Goal: Navigation & Orientation: Find specific page/section

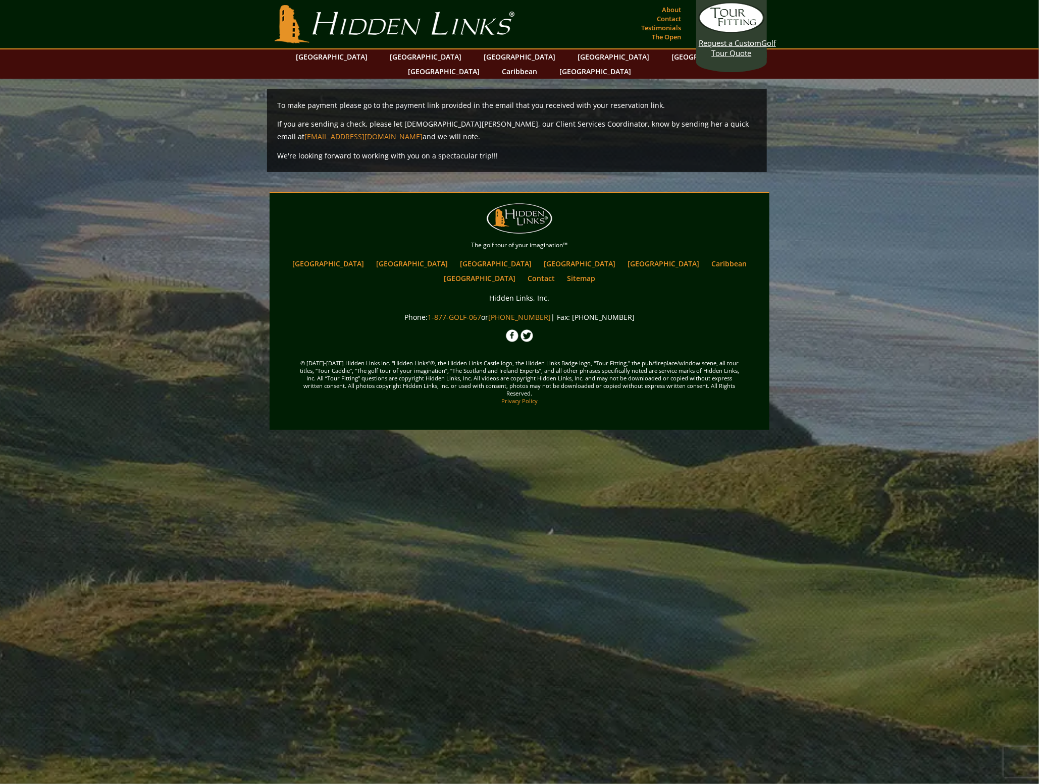
click at [781, 283] on footer "Main menu Back to content Hidden Links Golf The golf tour of your imagination™ …" at bounding box center [519, 311] width 1039 height 238
drag, startPoint x: 469, startPoint y: 142, endPoint x: 391, endPoint y: 142, distance: 78.2
click at [391, 149] on p "We're looking forward to working with you on a spectacular trip!!!" at bounding box center [517, 155] width 480 height 13
drag, startPoint x: 391, startPoint y: 142, endPoint x: 481, endPoint y: 142, distance: 89.9
click at [481, 149] on p "We're looking forward to working with you on a spectacular trip!!!" at bounding box center [517, 155] width 480 height 13
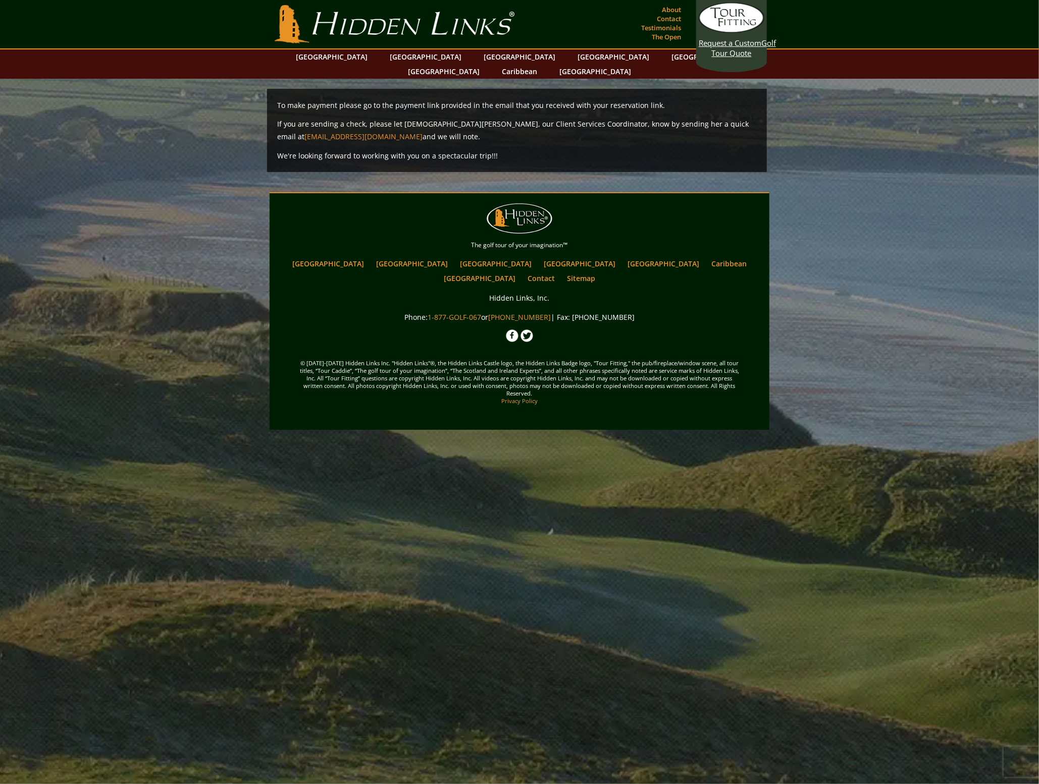
click at [607, 149] on p "We're looking forward to working with you on a spectacular trip!!!" at bounding box center [517, 155] width 480 height 13
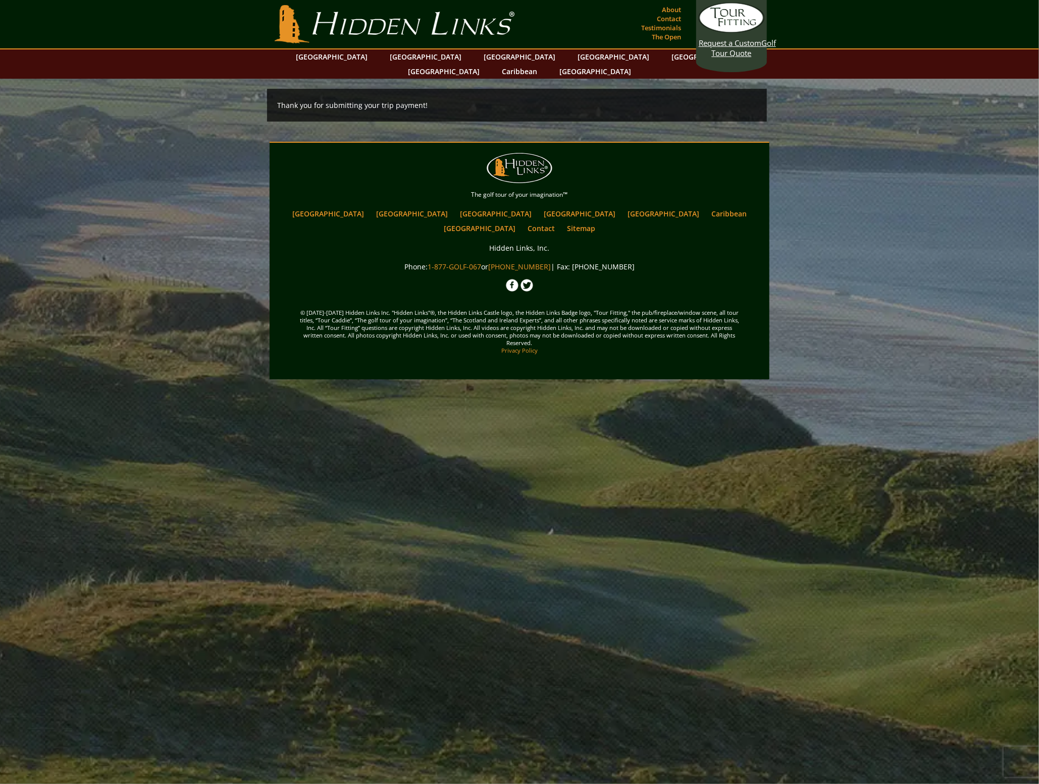
click at [868, 304] on footer "Main menu Back to content Hidden Links Golf The golf tour of your imagination™ …" at bounding box center [519, 261] width 1039 height 238
